Goal: Communication & Community: Answer question/provide support

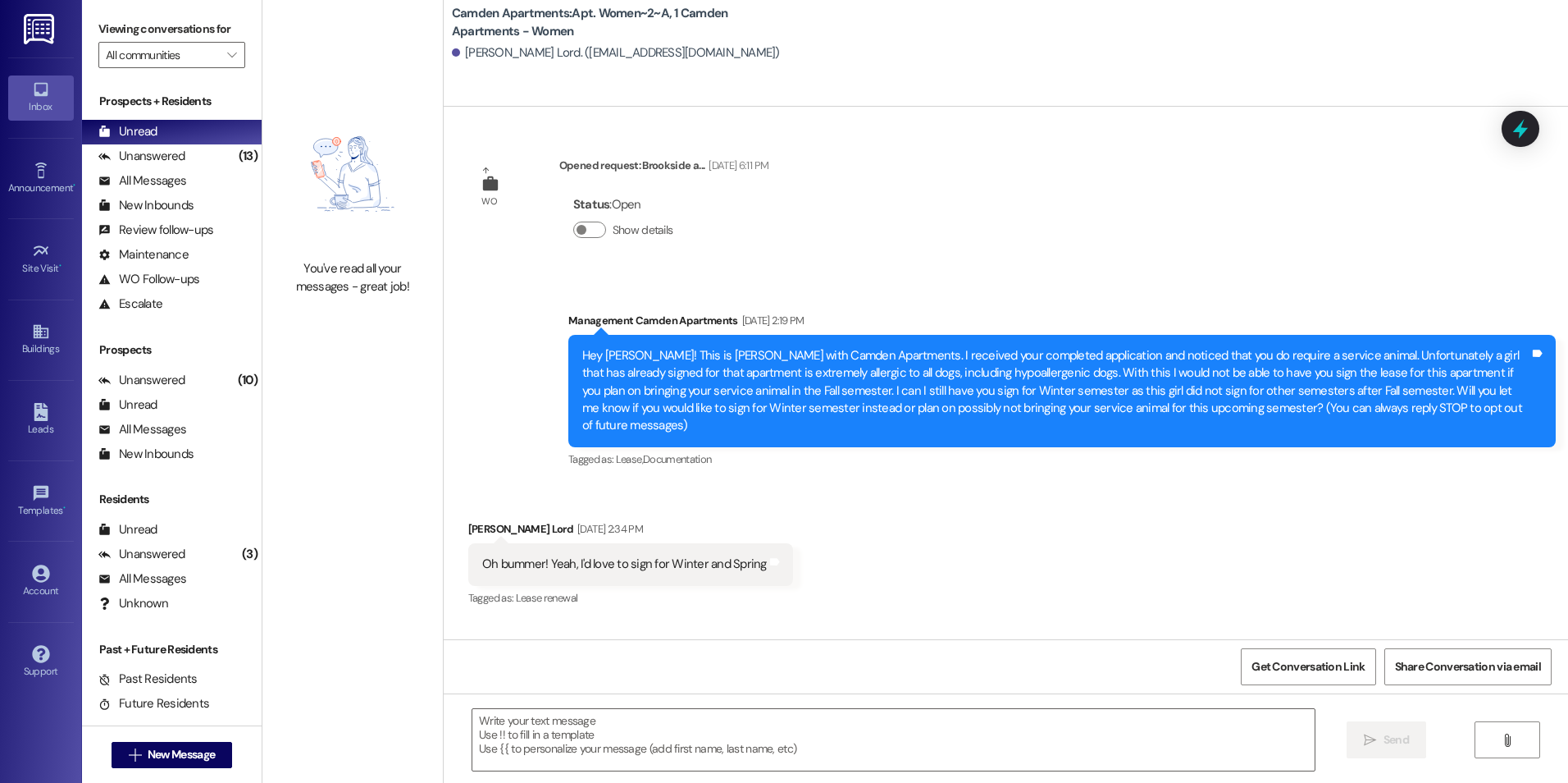
scroll to position [54331, 0]
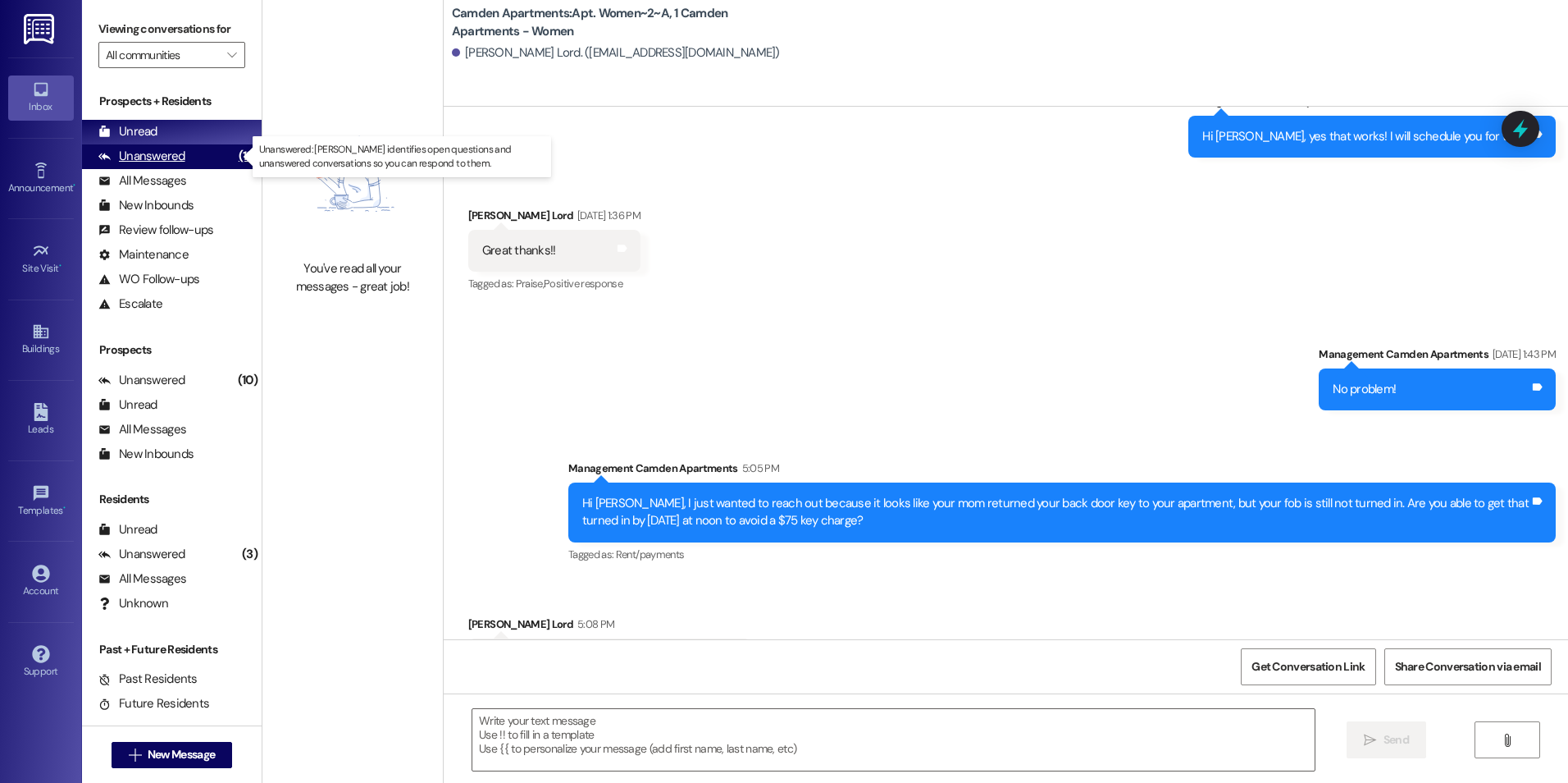
click at [174, 164] on div "Unanswered" at bounding box center [141, 156] width 87 height 17
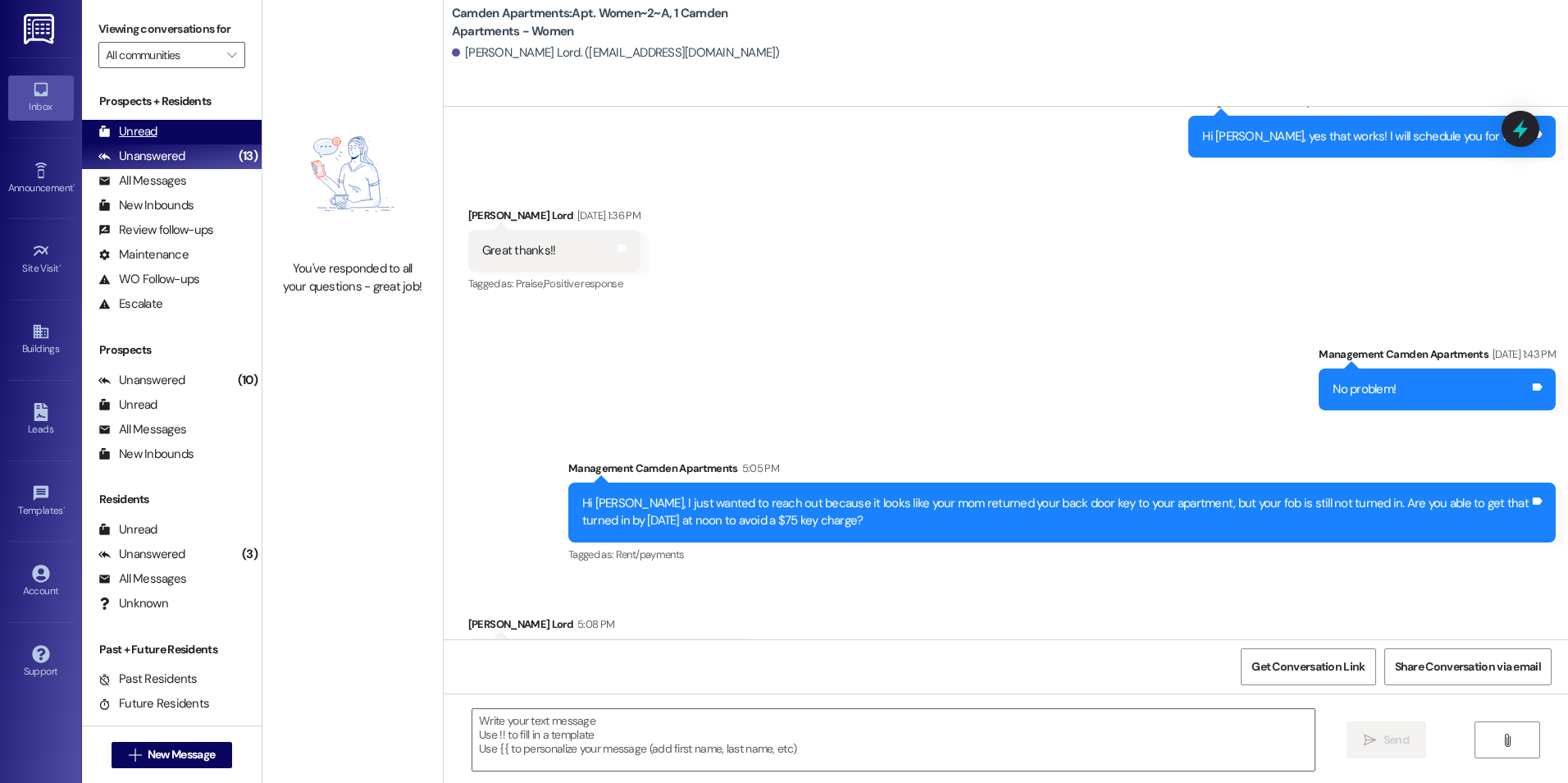
click at [177, 125] on div "Unread (0)" at bounding box center [172, 131] width 180 height 25
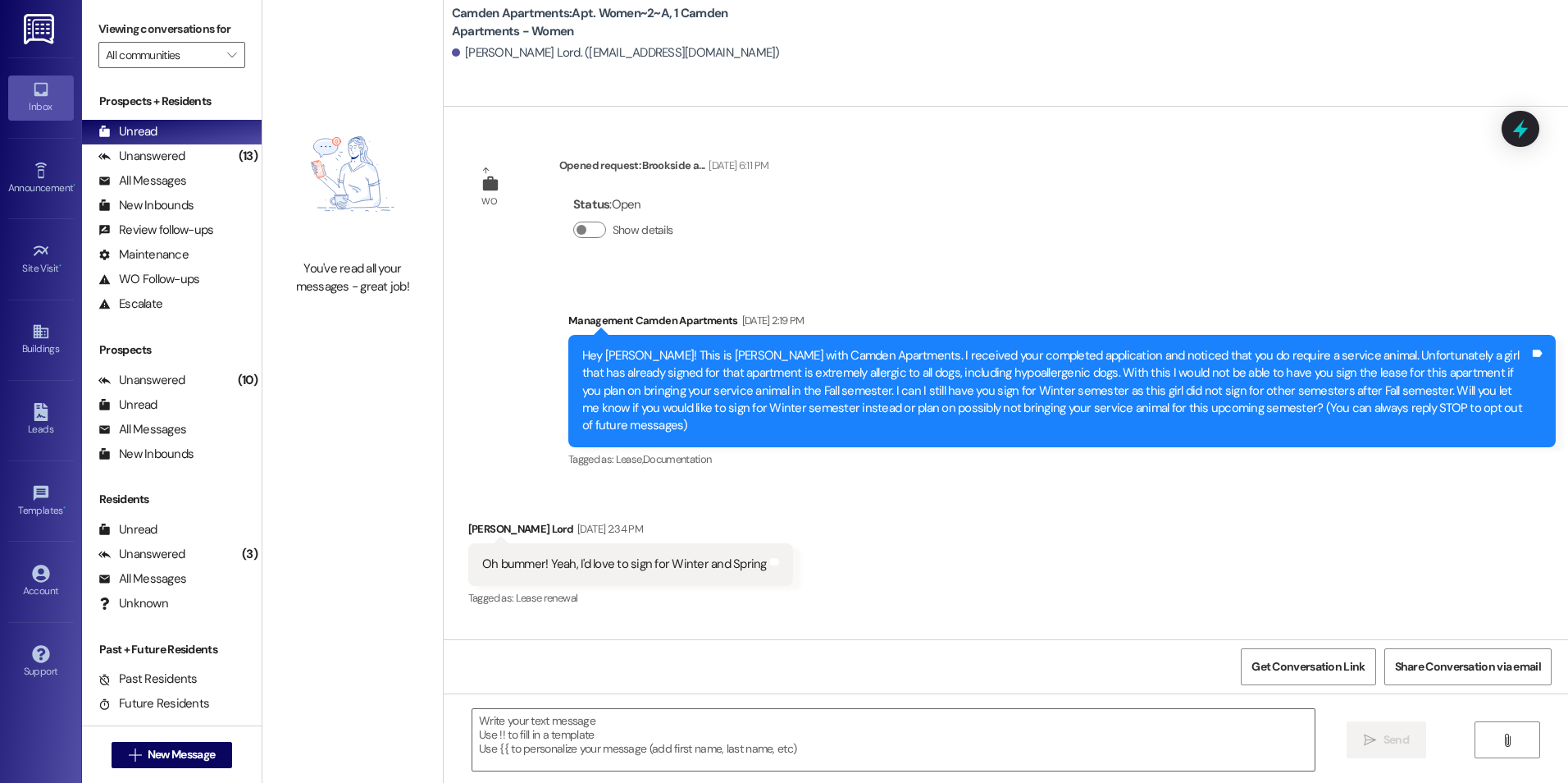
scroll to position [54215, 0]
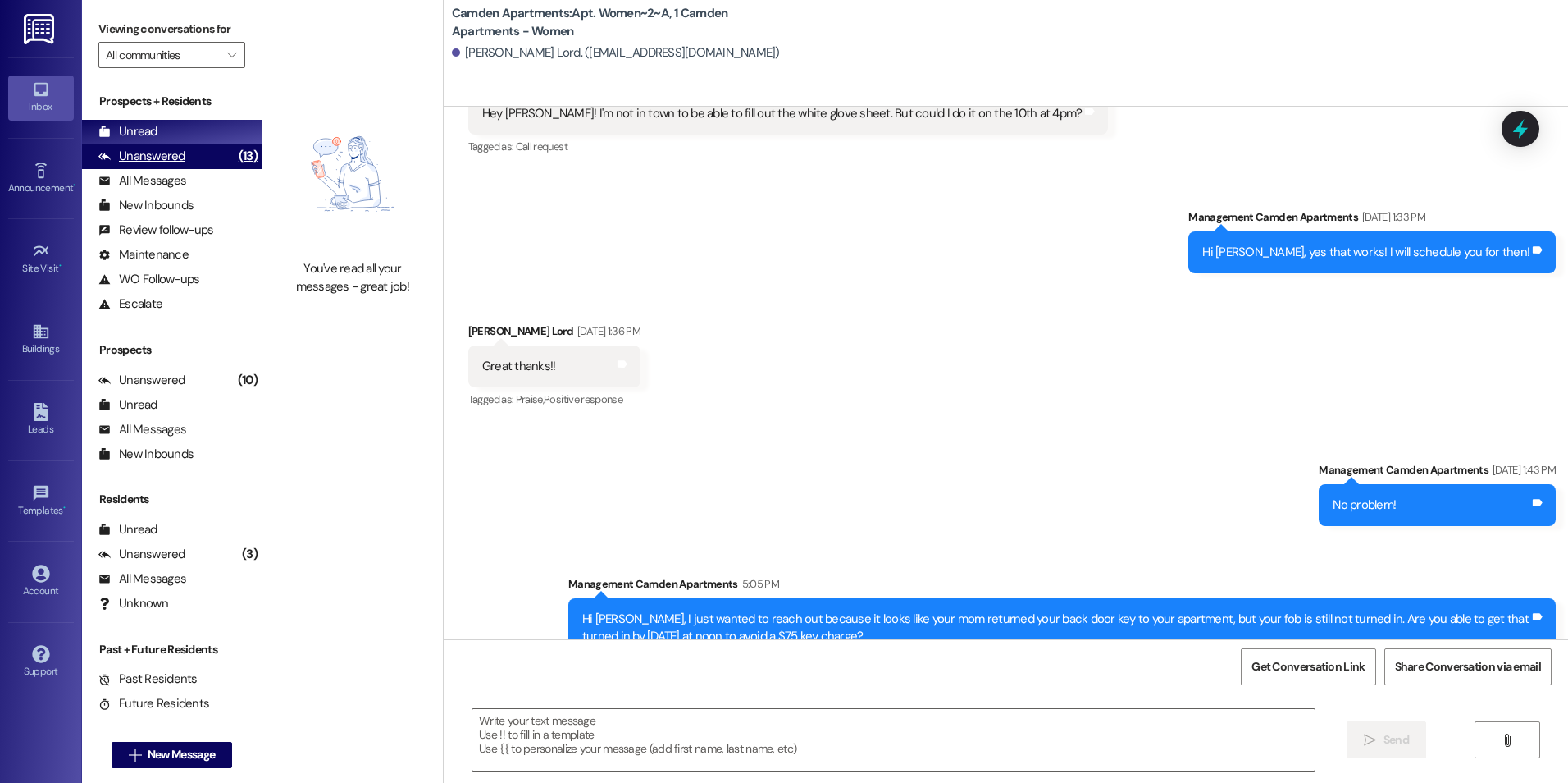
click at [175, 156] on div "Unanswered" at bounding box center [141, 156] width 87 height 17
click at [176, 122] on div "Unread (0)" at bounding box center [172, 131] width 180 height 25
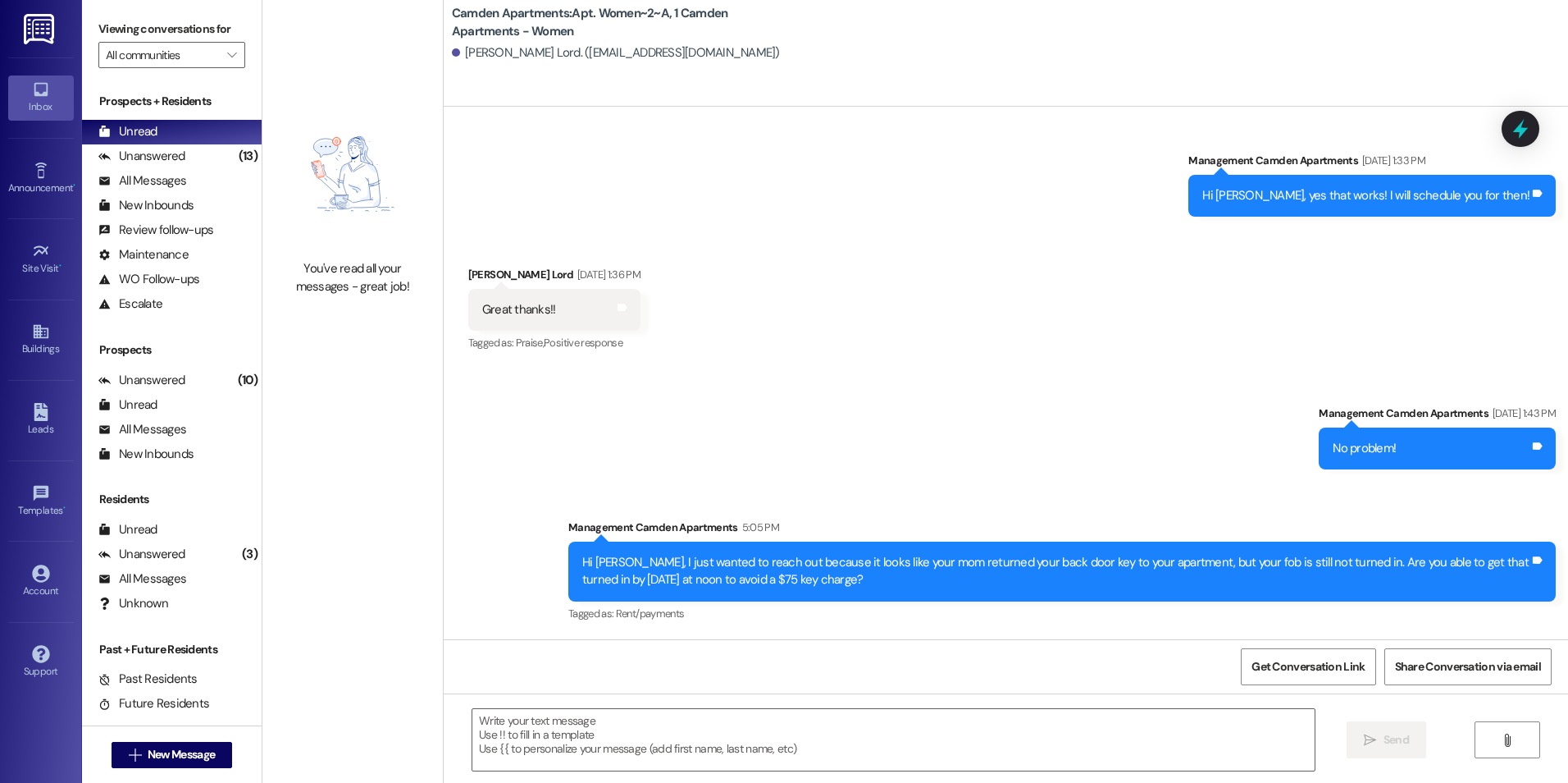
scroll to position [54331, 0]
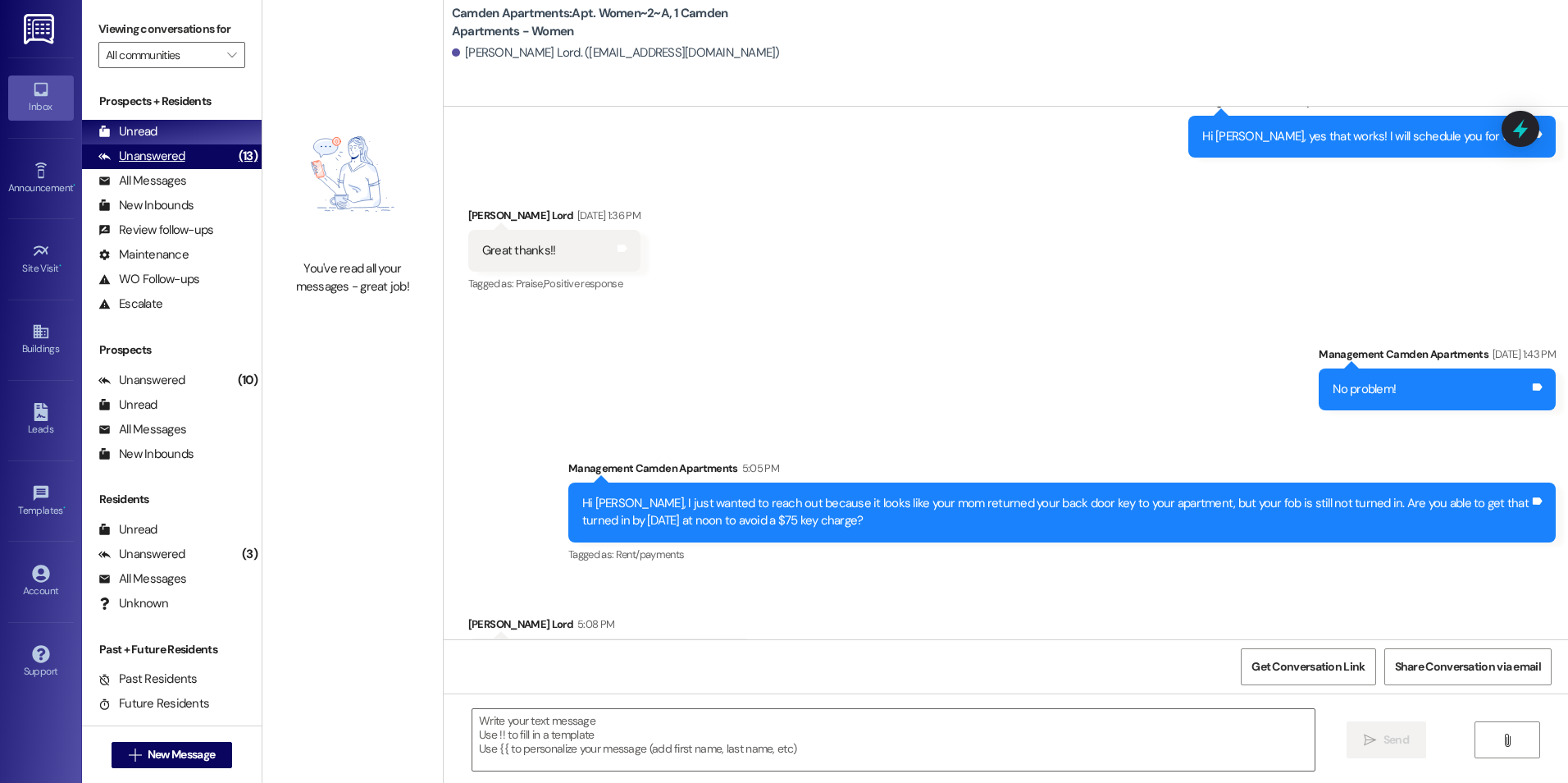
click at [161, 159] on div "Unanswered" at bounding box center [141, 156] width 87 height 17
click at [182, 128] on div "Unread (0)" at bounding box center [172, 131] width 180 height 25
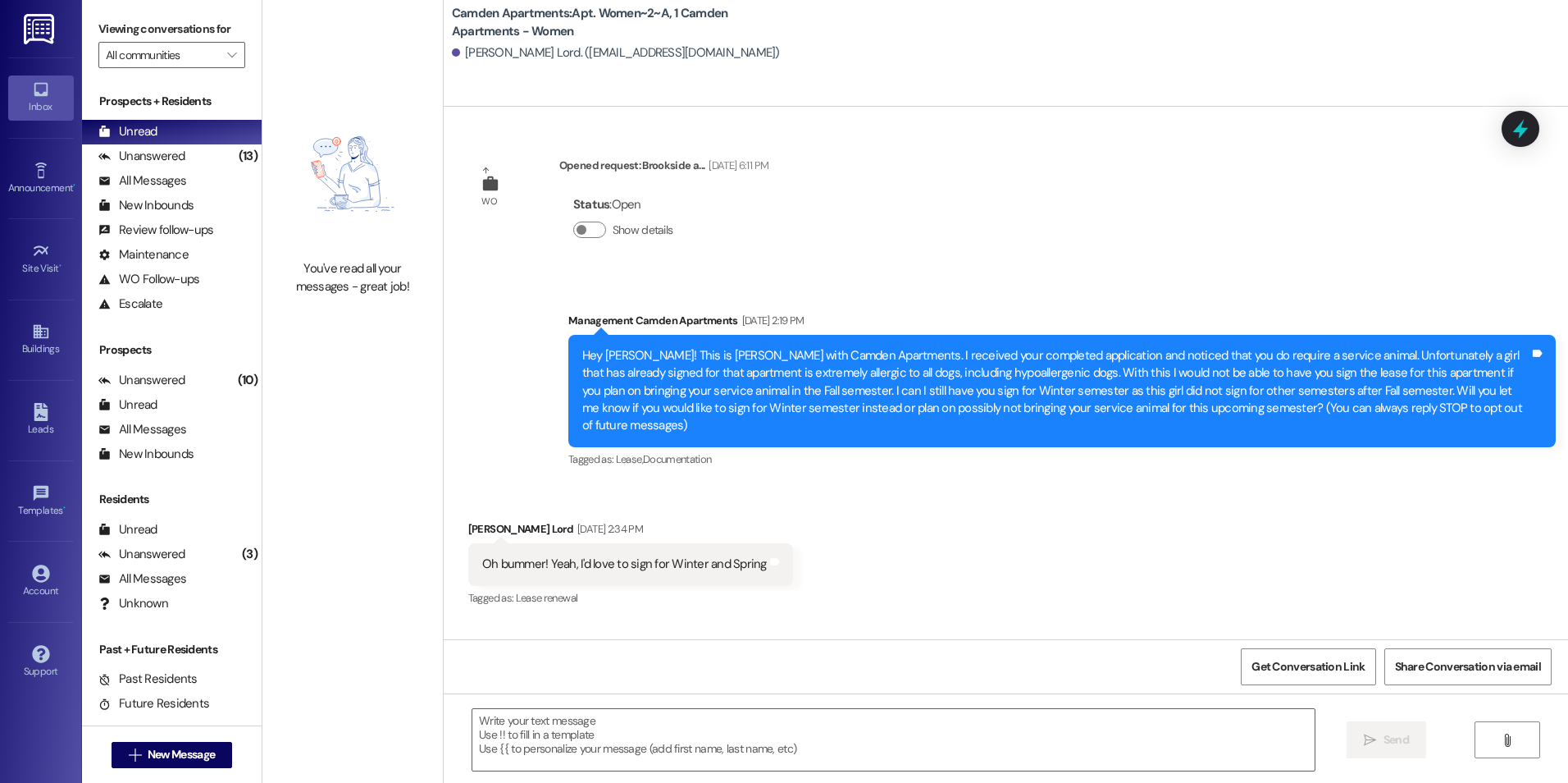
scroll to position [54215, 0]
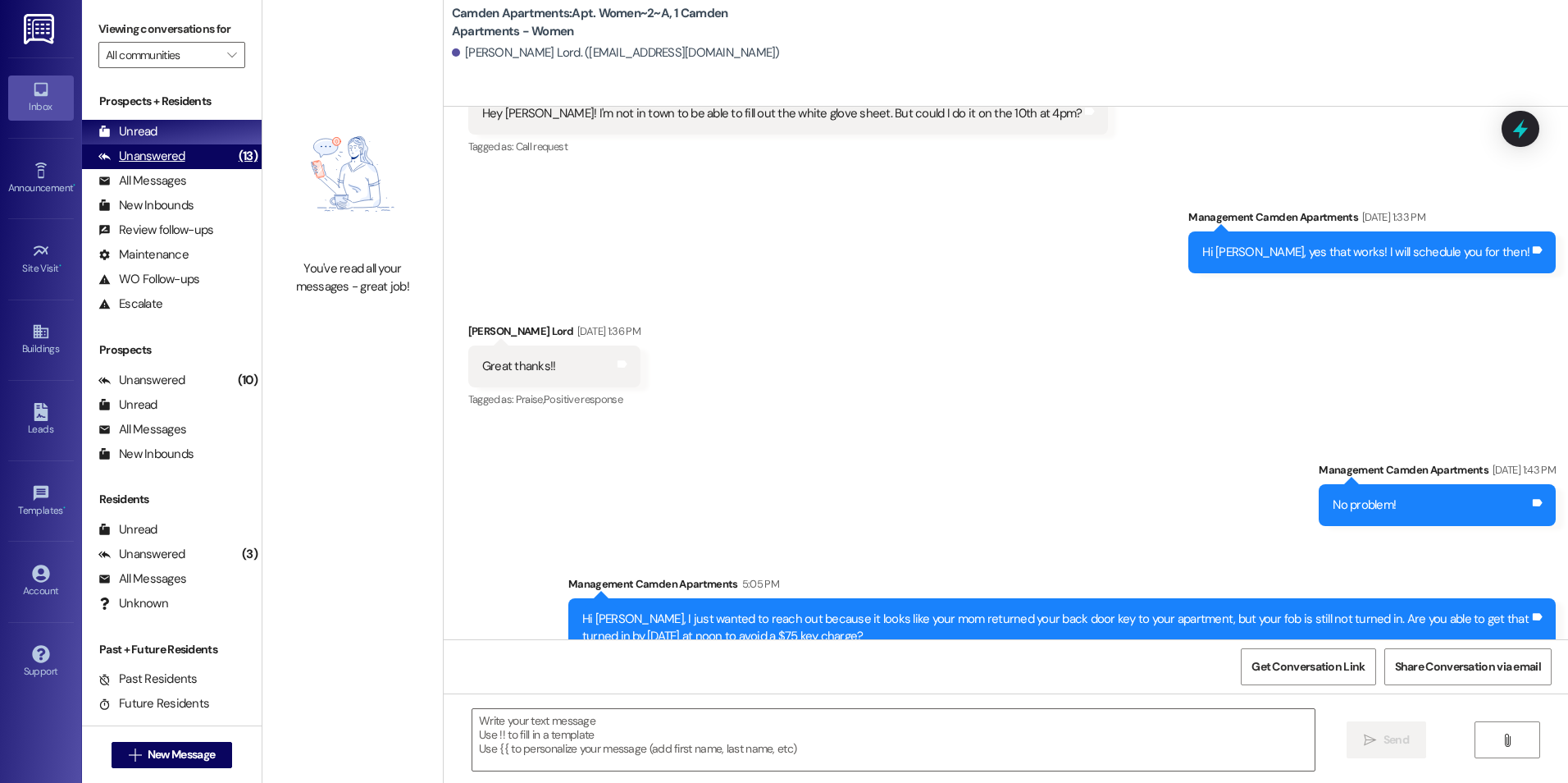
click at [199, 152] on div "Unanswered (13)" at bounding box center [172, 156] width 180 height 25
click at [196, 131] on div "Unread (0)" at bounding box center [172, 131] width 180 height 25
